Goal: Navigation & Orientation: Find specific page/section

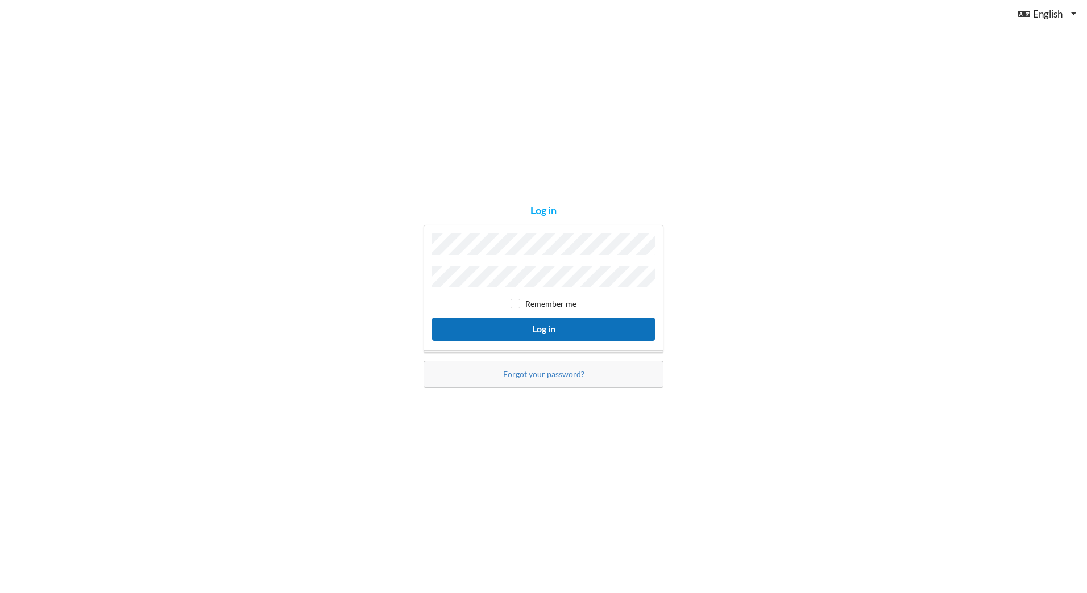
click at [571, 329] on button "Log in" at bounding box center [543, 329] width 223 height 23
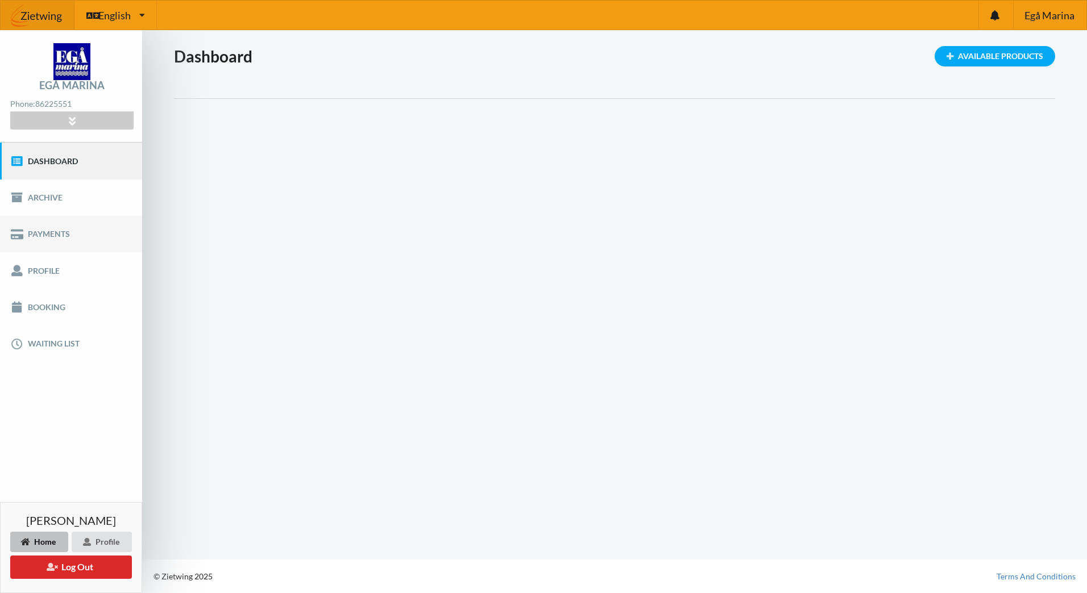
click at [61, 238] on link "Payments" at bounding box center [71, 234] width 142 height 36
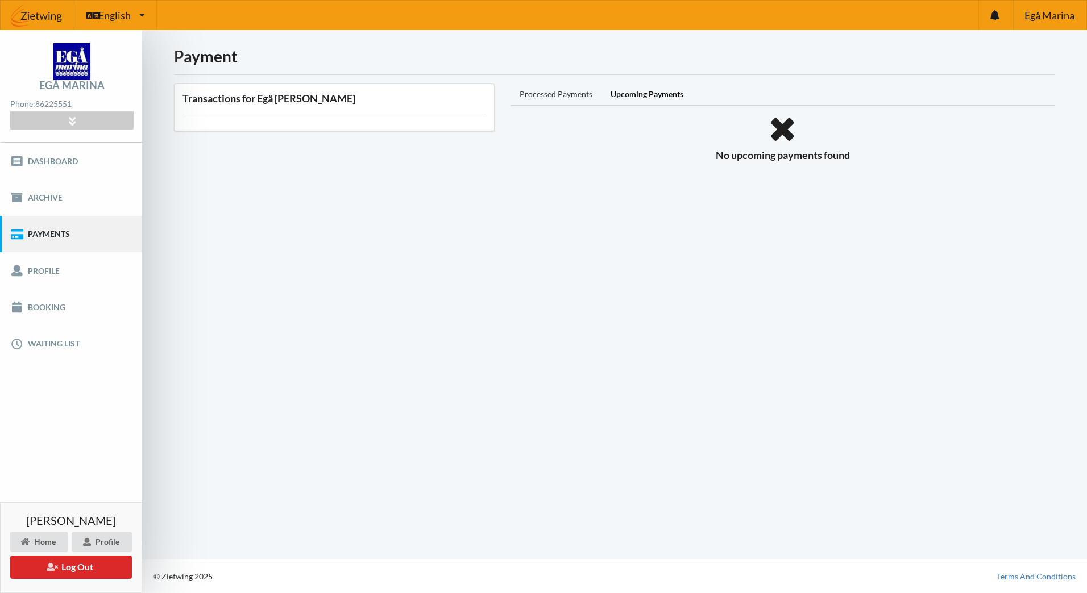
click at [549, 93] on div "Processed Payments" at bounding box center [555, 95] width 91 height 23
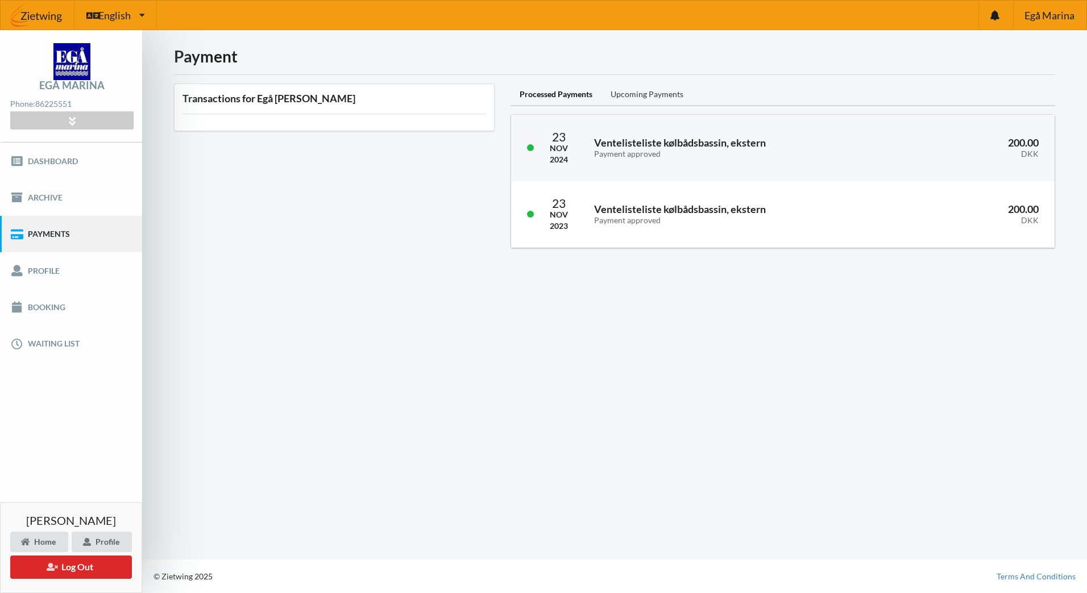
click at [660, 95] on div "Upcoming Payments" at bounding box center [646, 95] width 91 height 23
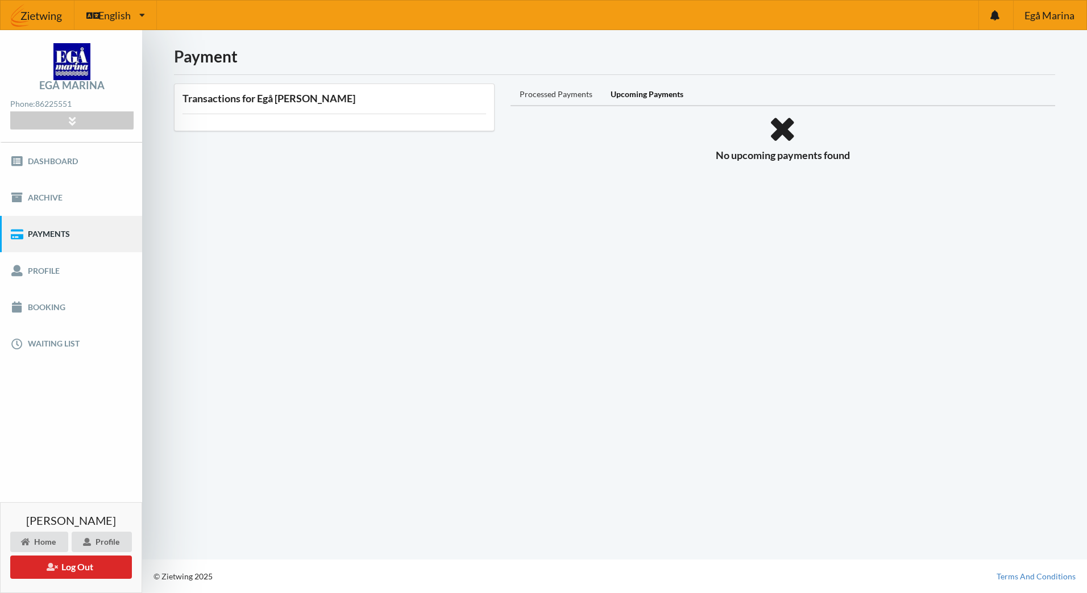
click at [559, 100] on div "Processed Payments" at bounding box center [555, 95] width 91 height 23
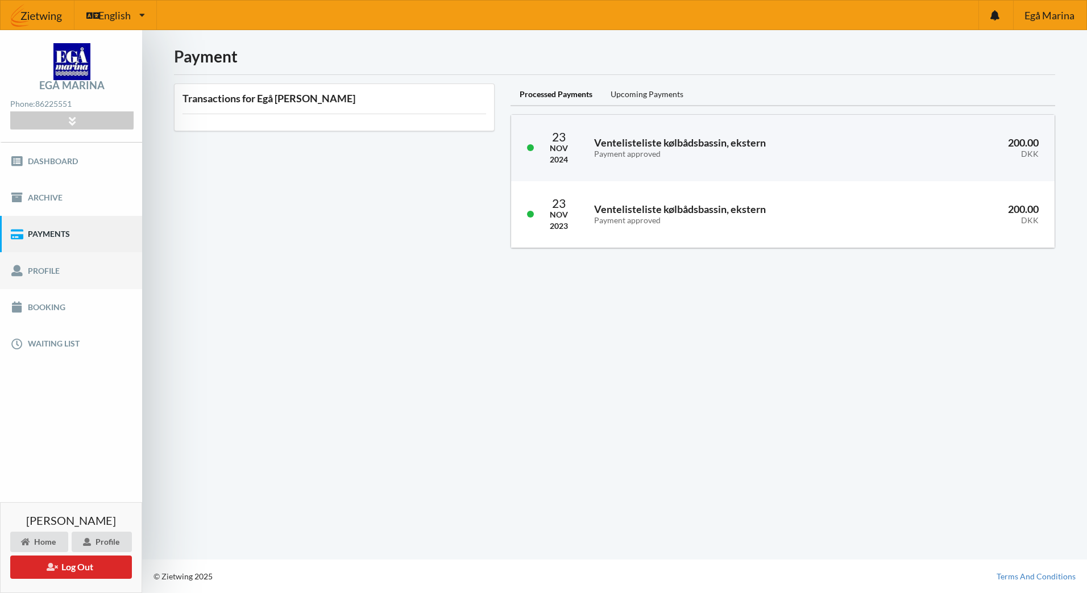
click at [79, 275] on link "Profile" at bounding box center [71, 270] width 142 height 36
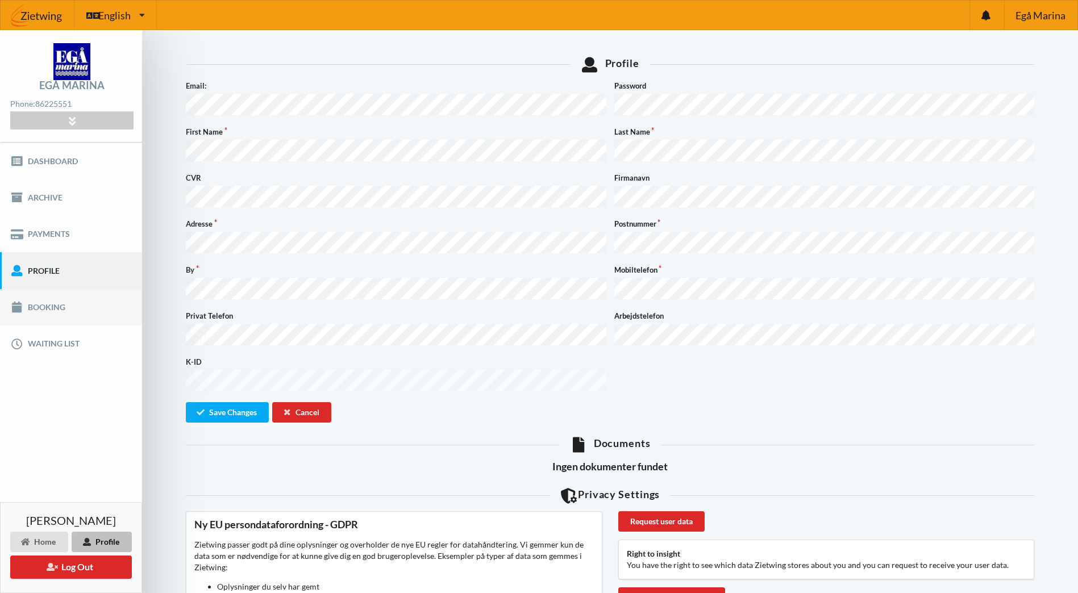
click at [60, 309] on link "Booking" at bounding box center [71, 307] width 142 height 36
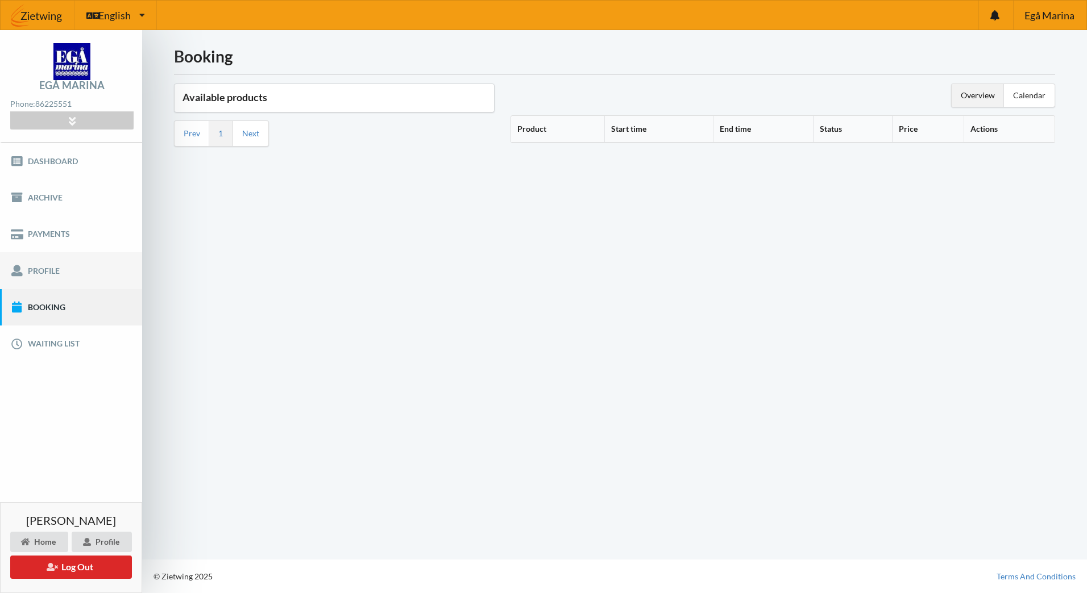
click at [82, 272] on link "Profile" at bounding box center [71, 270] width 142 height 36
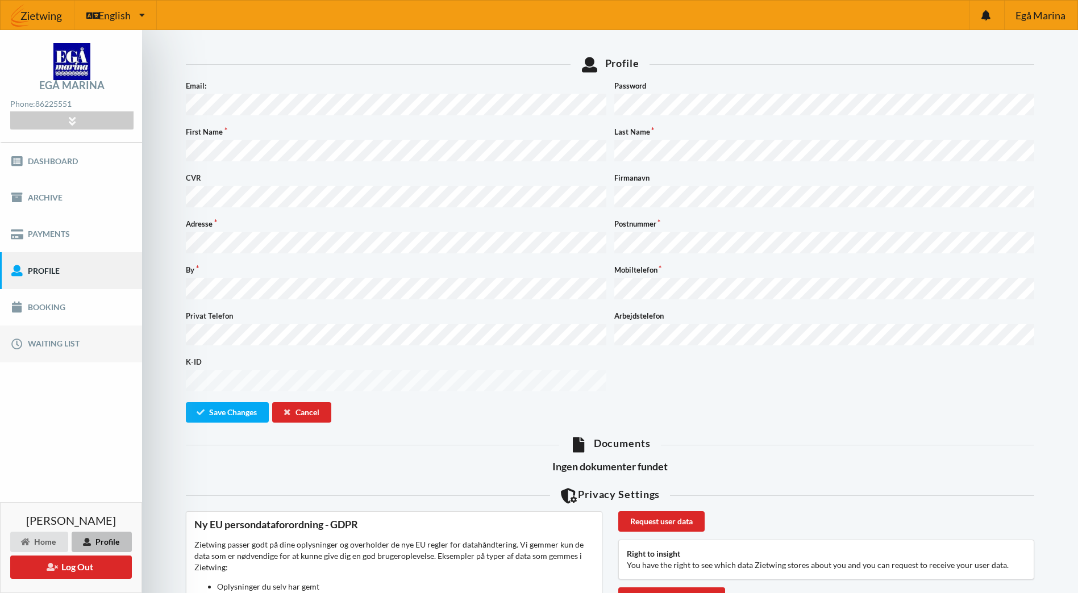
click at [55, 336] on link "Waiting list" at bounding box center [71, 344] width 142 height 36
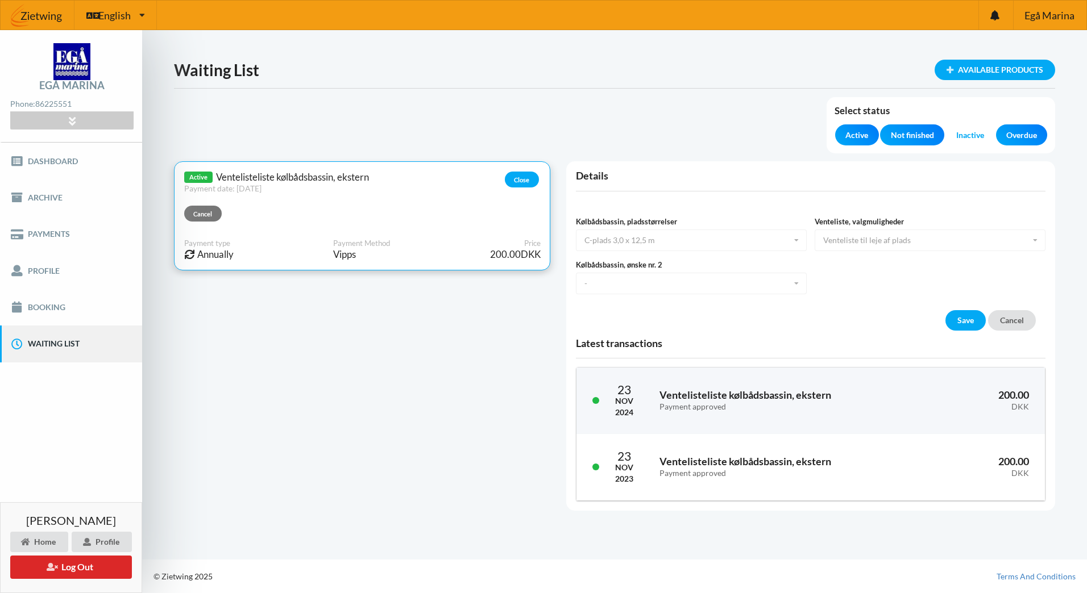
click at [698, 241] on div "Kølbådsbassin, pladsstørrelser C-plads 3,0 x 12,5 m B-plads 2,5 x 10,0 m C-plad…" at bounding box center [691, 233] width 239 height 35
drag, startPoint x: 698, startPoint y: 269, endPoint x: 703, endPoint y: 285, distance: 17.1
click at [698, 270] on div "Kølbådsbassin, ønske nr. 2 - - B-plads 2,5 x 10,0 m C-plads 3,0 x 12,5 m D-plad…" at bounding box center [691, 276] width 239 height 35
click at [703, 286] on div "Kølbådsbassin, ønske nr. 2 - - B-plads 2,5 x 10,0 m C-plads 3,0 x 12,5 m D-plad…" at bounding box center [691, 276] width 239 height 35
click at [798, 284] on div "Kølbådsbassin, ønske nr. 2 - - B-plads 2,5 x 10,0 m C-plads 3,0 x 12,5 m D-plad…" at bounding box center [691, 276] width 239 height 35
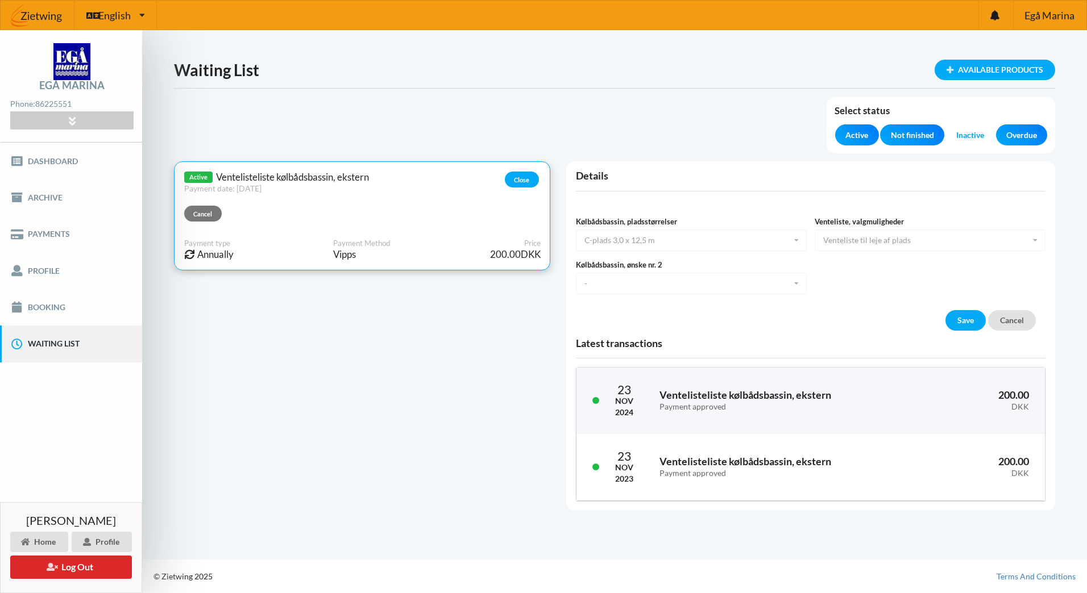
click at [896, 239] on div "Venteliste, valgmuligheder Venteliste til leje af plads Venteliste til eje af p…" at bounding box center [929, 233] width 239 height 35
click at [56, 296] on link "Booking" at bounding box center [71, 307] width 142 height 36
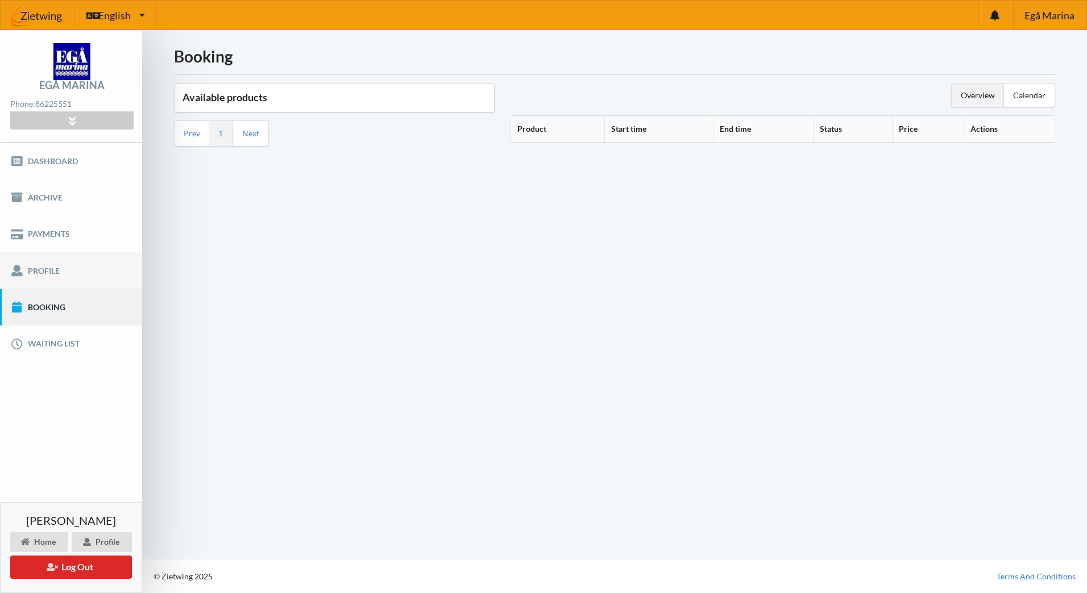
click at [60, 267] on link "Profile" at bounding box center [71, 270] width 142 height 36
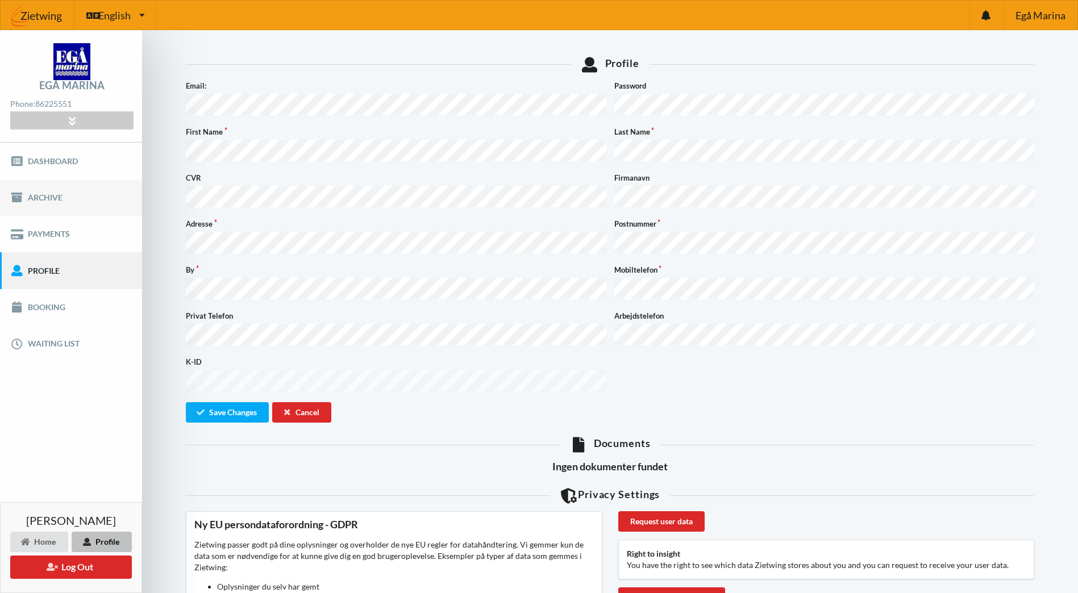
click at [89, 187] on link "Archive" at bounding box center [71, 198] width 142 height 36
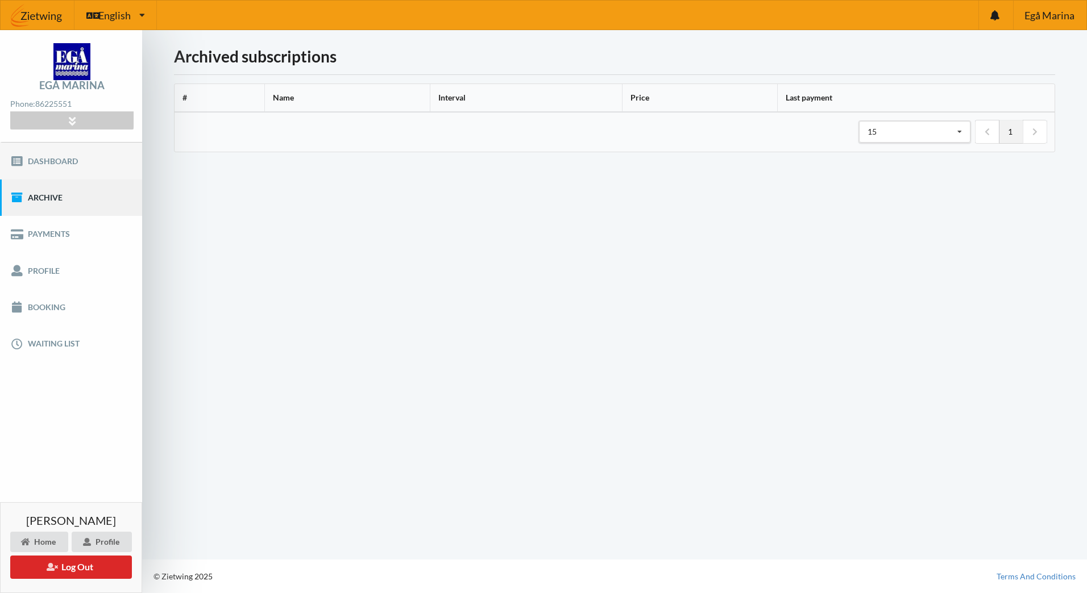
click at [73, 167] on link "Dashboard" at bounding box center [71, 161] width 142 height 36
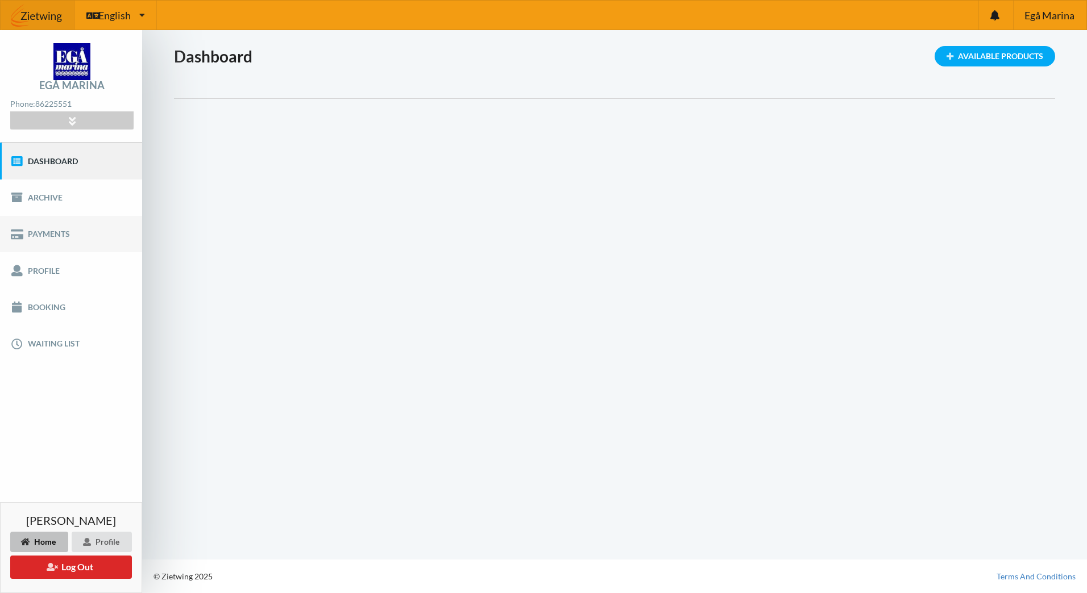
click at [48, 245] on link "Payments" at bounding box center [71, 234] width 142 height 36
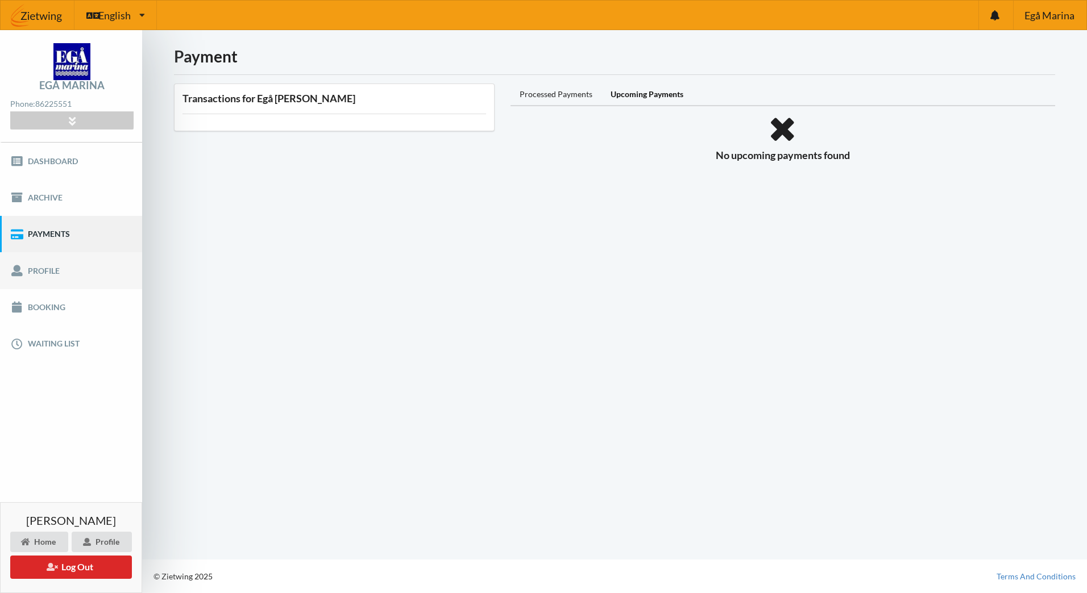
click at [72, 272] on link "Profile" at bounding box center [71, 270] width 142 height 36
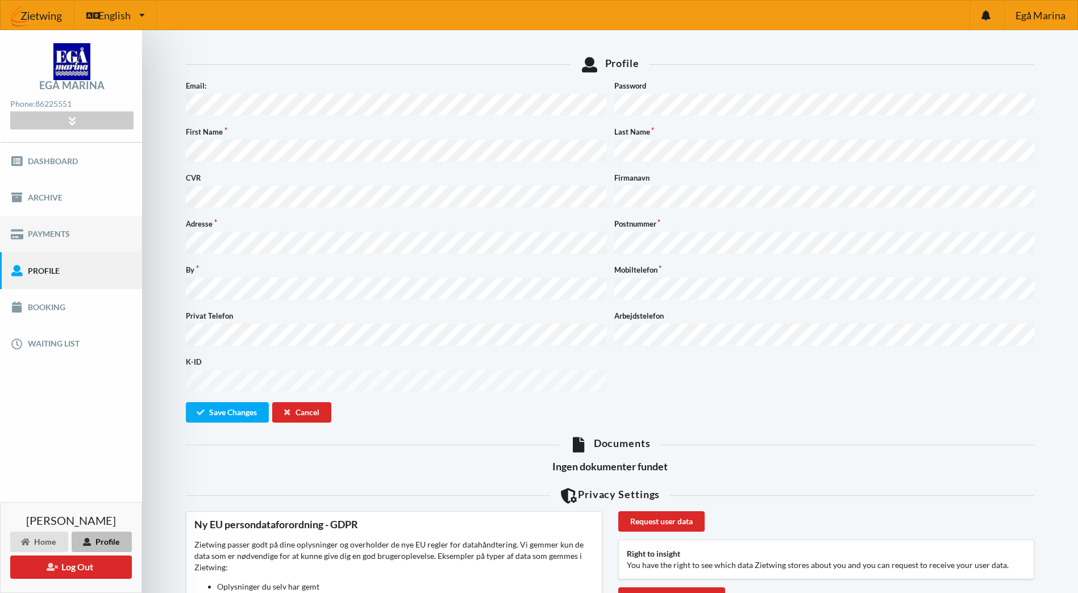
click at [76, 237] on link "Payments" at bounding box center [71, 234] width 142 height 36
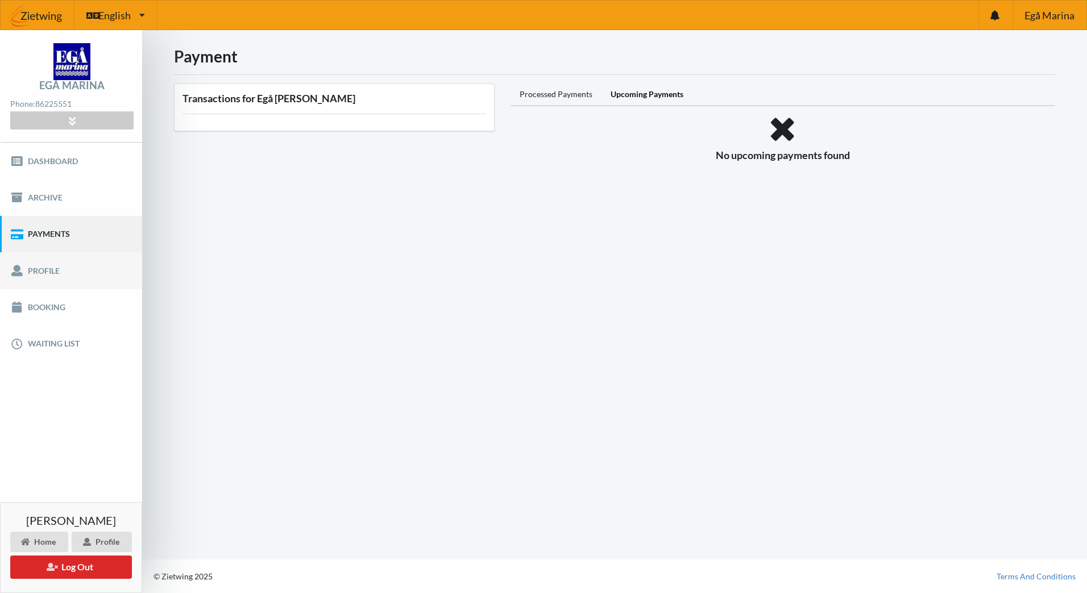
click at [65, 276] on link "Profile" at bounding box center [71, 270] width 142 height 36
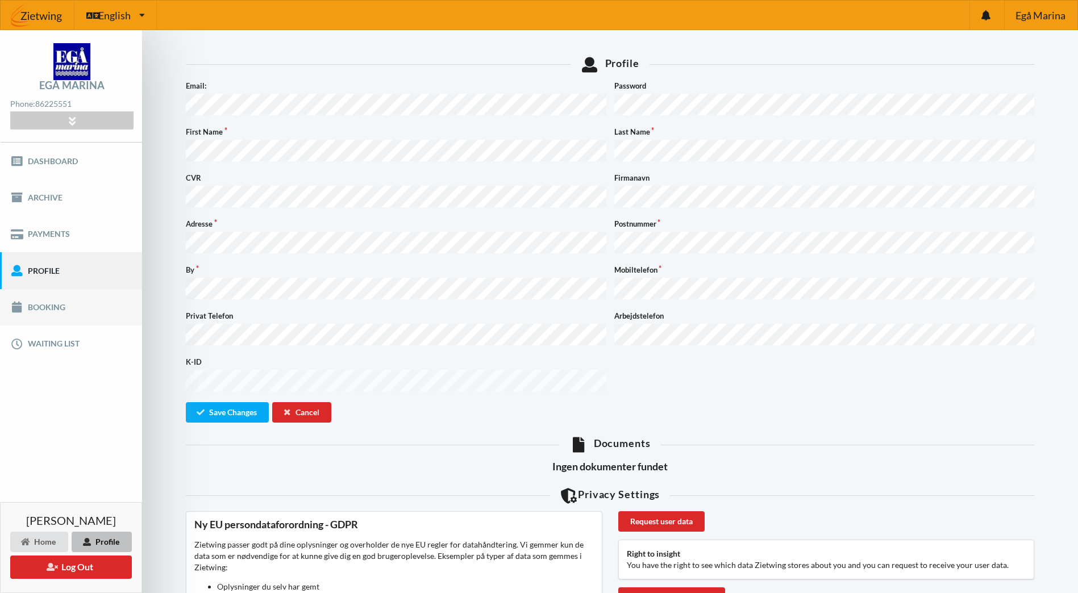
click at [49, 311] on link "Booking" at bounding box center [71, 307] width 142 height 36
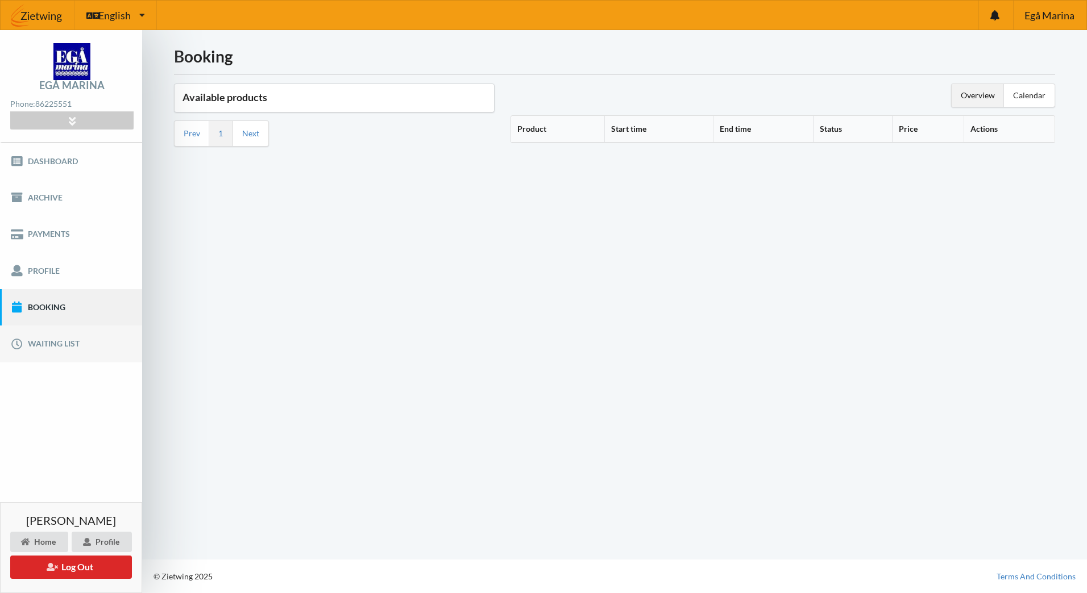
click at [71, 336] on link "Waiting list" at bounding box center [71, 344] width 142 height 36
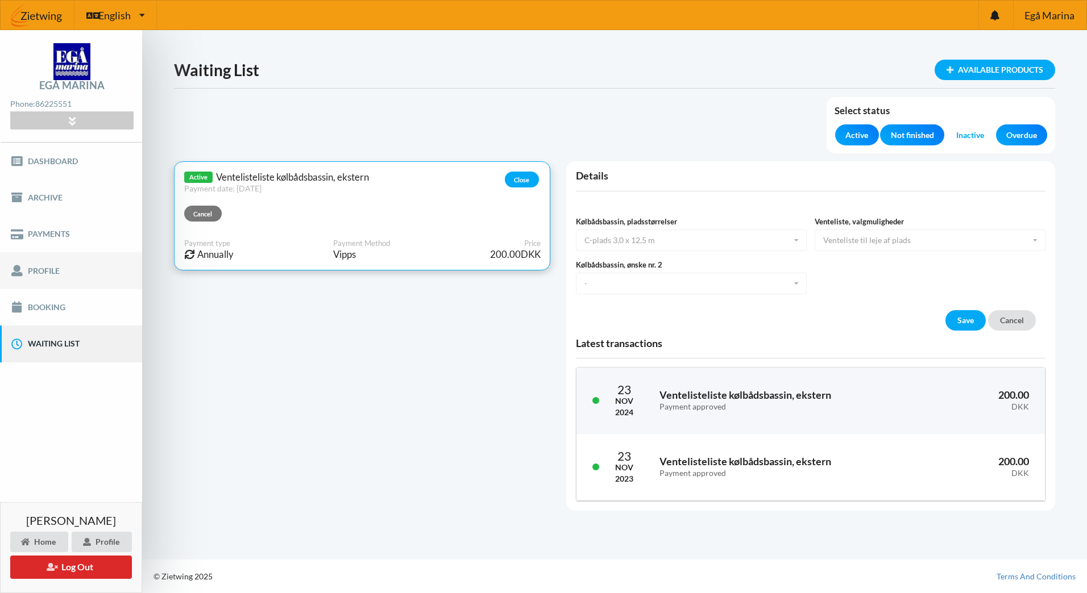
click at [74, 269] on link "Profile" at bounding box center [71, 270] width 142 height 36
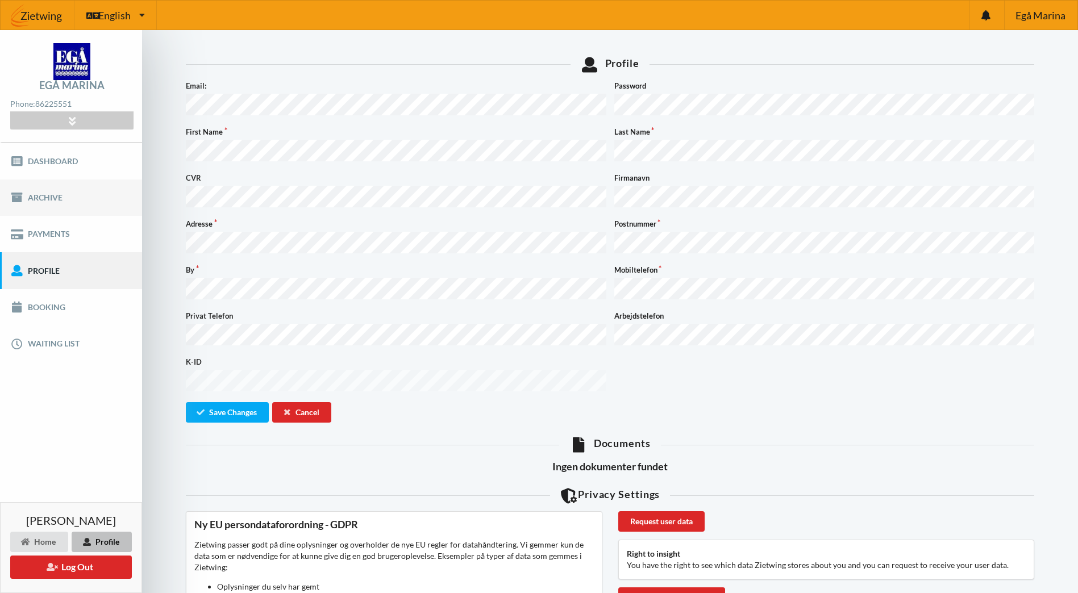
click at [77, 201] on link "Archive" at bounding box center [71, 198] width 142 height 36
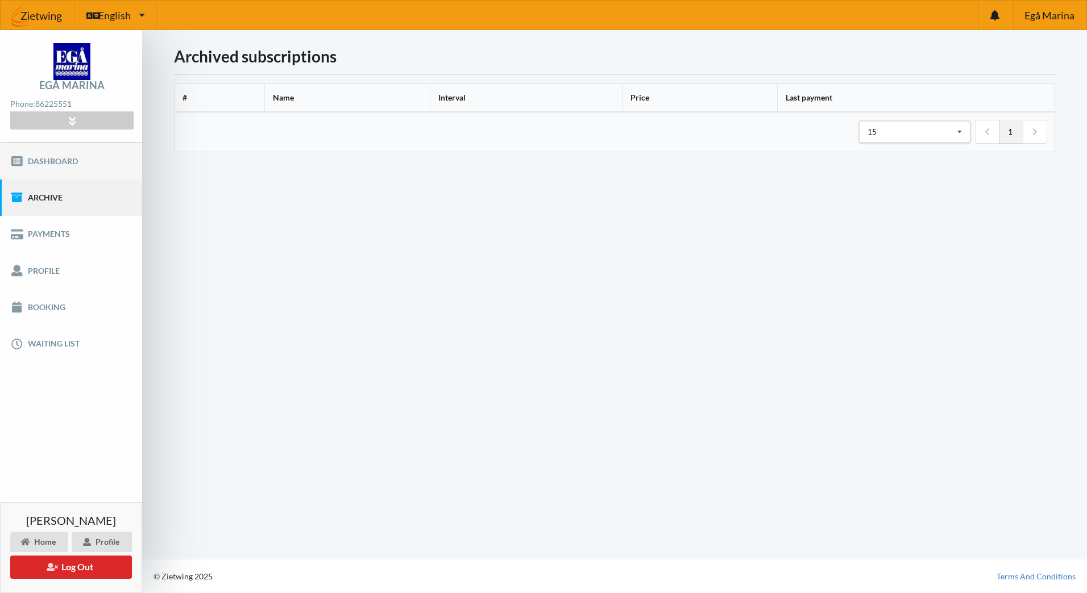
click at [91, 168] on link "Dashboard" at bounding box center [71, 161] width 142 height 36
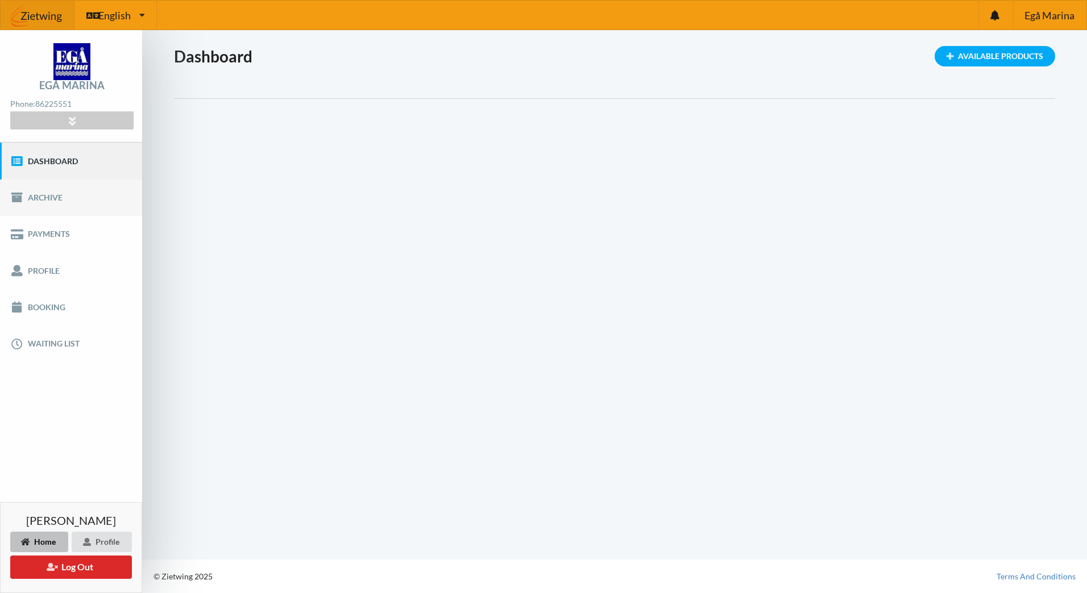
click at [83, 201] on link "Archive" at bounding box center [71, 198] width 142 height 36
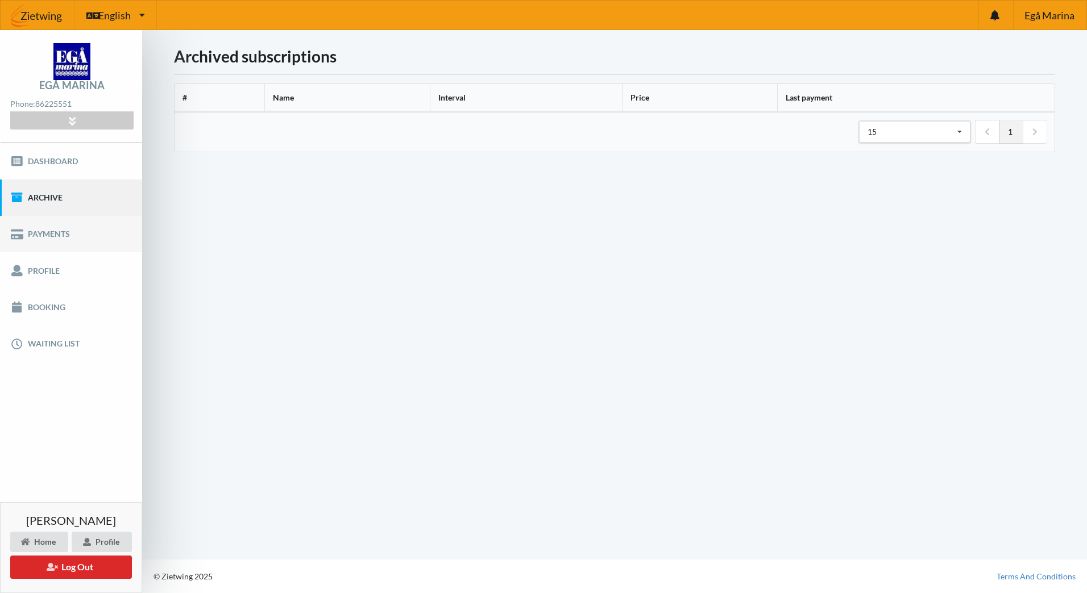
click at [70, 231] on link "Payments" at bounding box center [71, 234] width 142 height 36
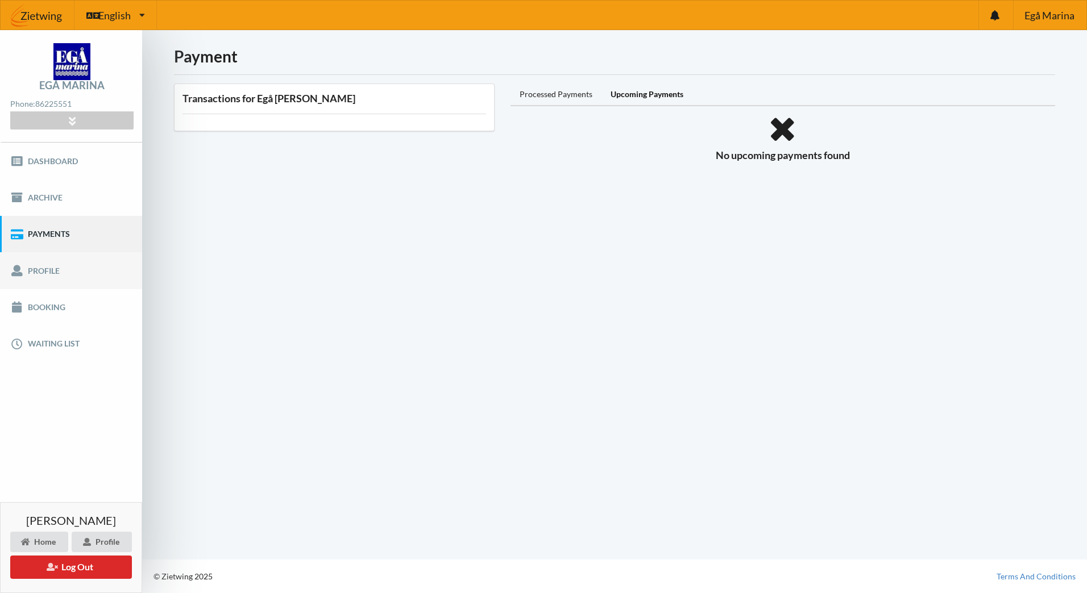
click at [49, 272] on link "Profile" at bounding box center [71, 270] width 142 height 36
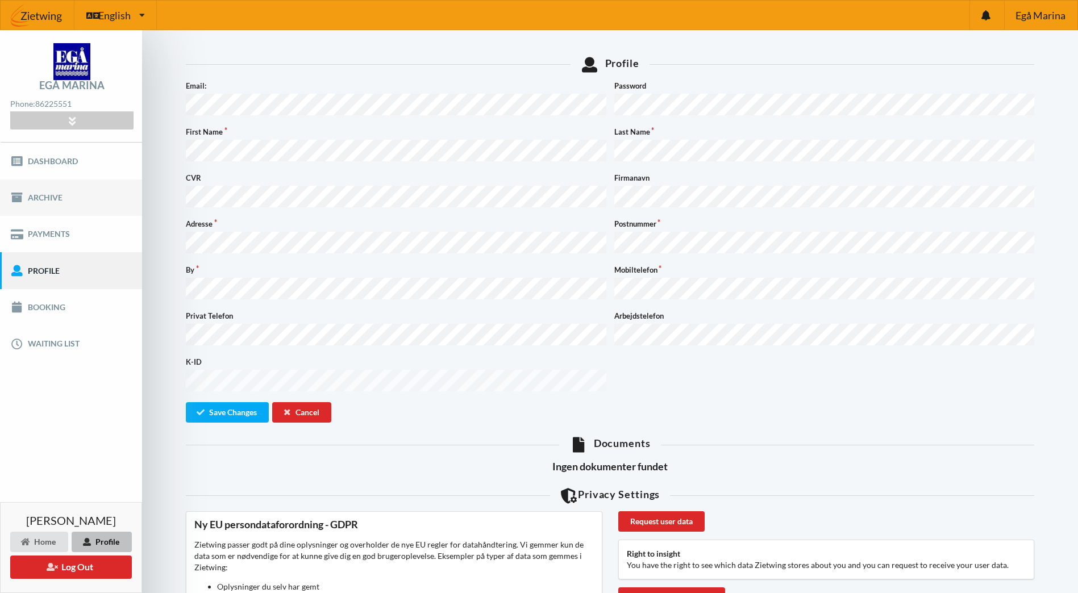
click at [86, 202] on link "Archive" at bounding box center [71, 198] width 142 height 36
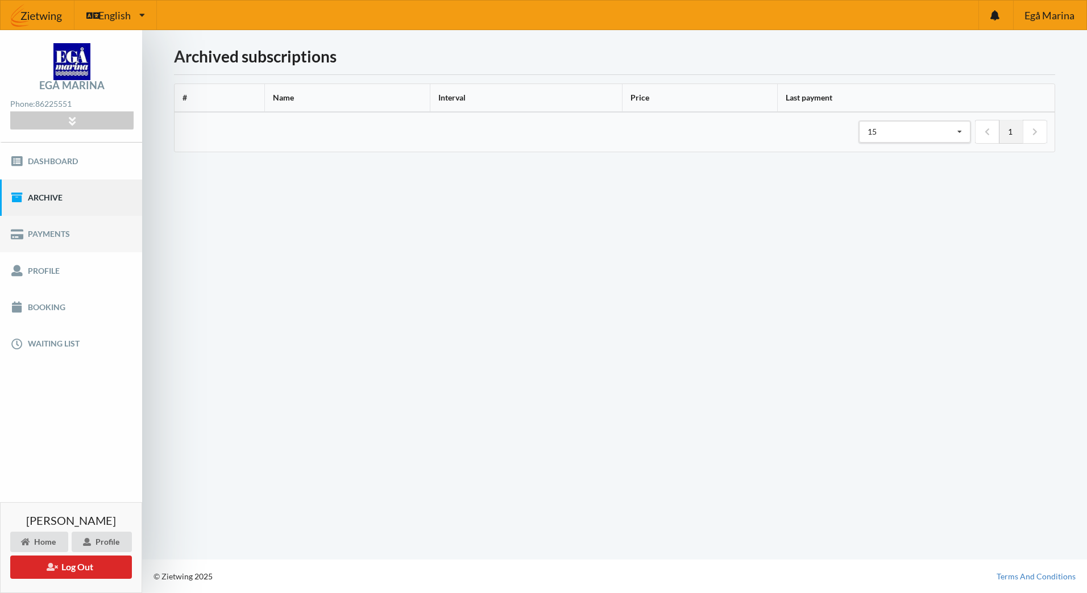
click at [72, 236] on link "Payments" at bounding box center [71, 234] width 142 height 36
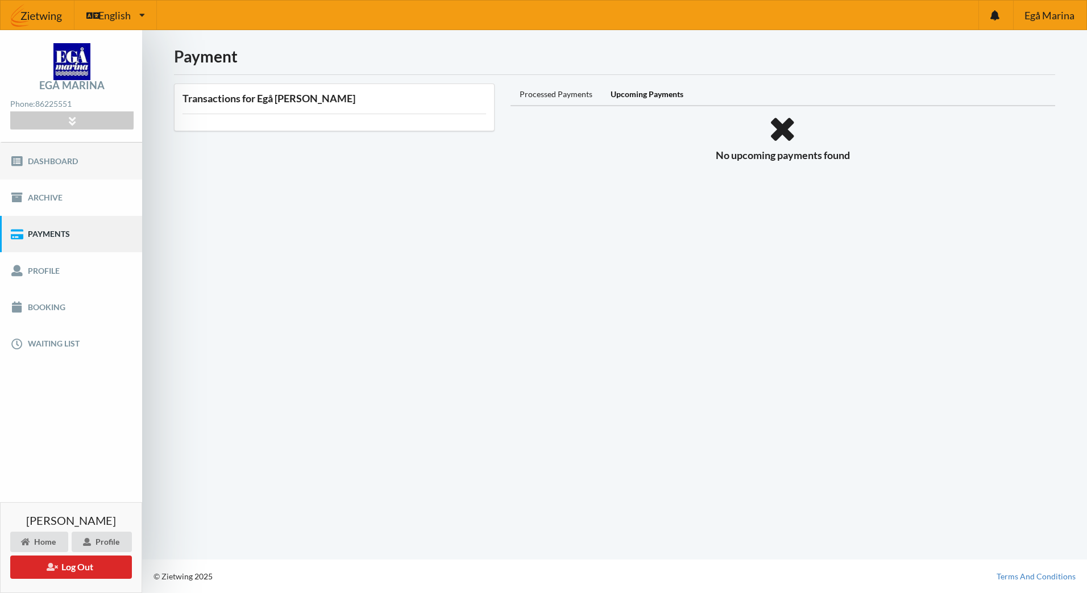
click at [81, 168] on link "Dashboard" at bounding box center [71, 161] width 142 height 36
